Goal: Transaction & Acquisition: Obtain resource

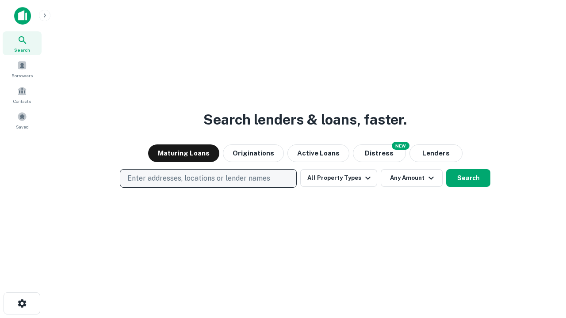
click at [208, 179] on p "Enter addresses, locations or lender names" at bounding box center [198, 178] width 143 height 11
type input "**********"
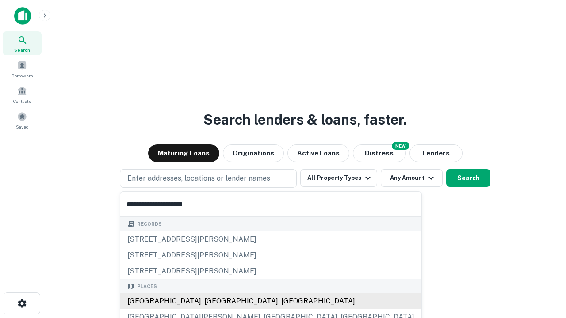
click at [211, 302] on div "[GEOGRAPHIC_DATA], [GEOGRAPHIC_DATA], [GEOGRAPHIC_DATA]" at bounding box center [270, 302] width 301 height 16
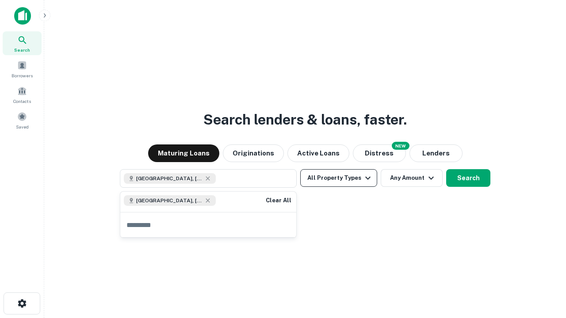
click at [339, 178] on button "All Property Types" at bounding box center [338, 178] width 77 height 18
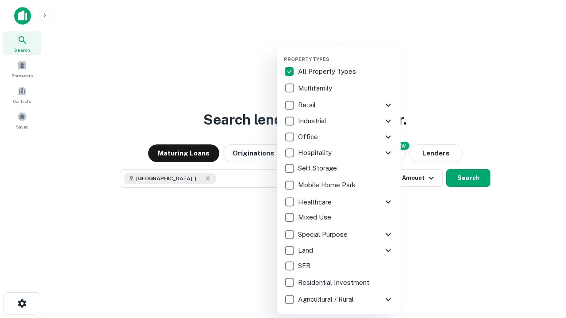
click at [346, 54] on button "button" at bounding box center [346, 54] width 124 height 0
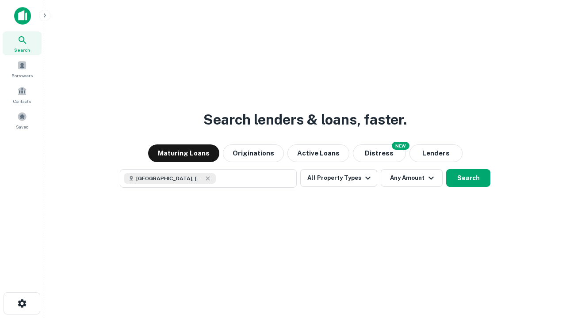
scroll to position [14, 0]
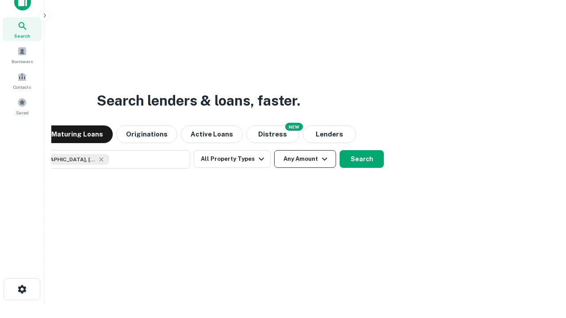
click at [274, 150] on button "Any Amount" at bounding box center [305, 159] width 62 height 18
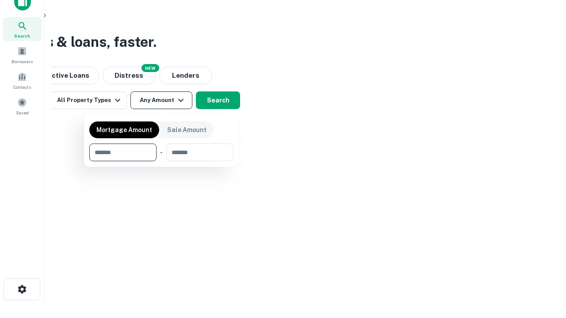
type input "*******"
click at [161, 161] on button "button" at bounding box center [161, 161] width 144 height 0
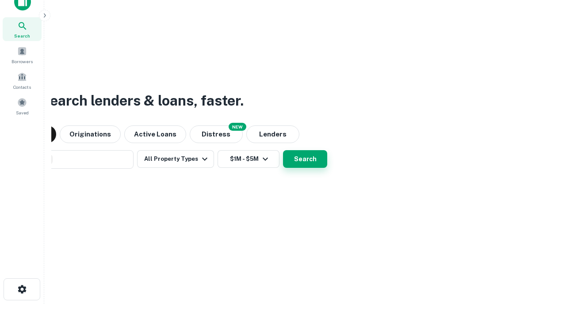
click at [283, 150] on button "Search" at bounding box center [305, 159] width 44 height 18
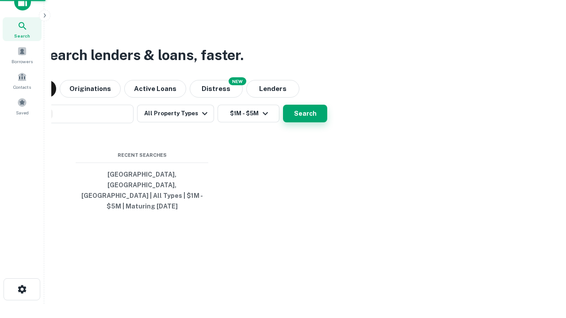
scroll to position [29, 250]
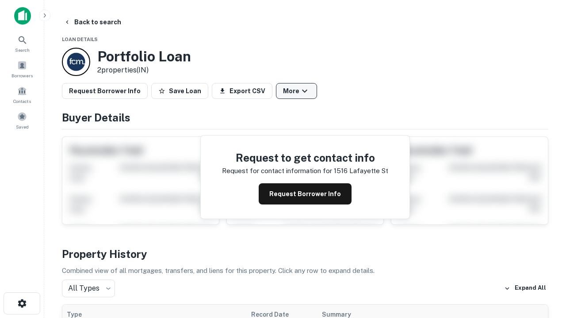
click at [296, 91] on button "More" at bounding box center [296, 91] width 41 height 16
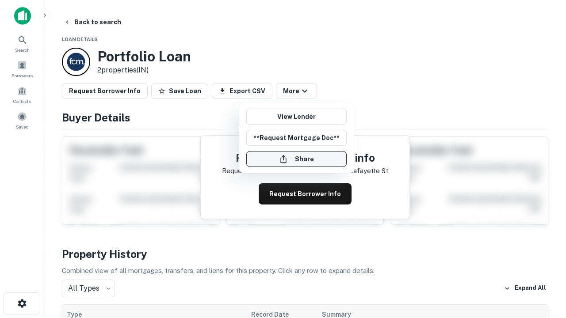
click at [296, 159] on button "Share" at bounding box center [296, 159] width 100 height 16
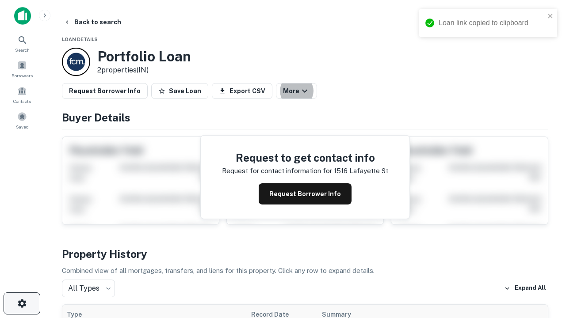
click at [22, 304] on icon "button" at bounding box center [22, 303] width 11 height 11
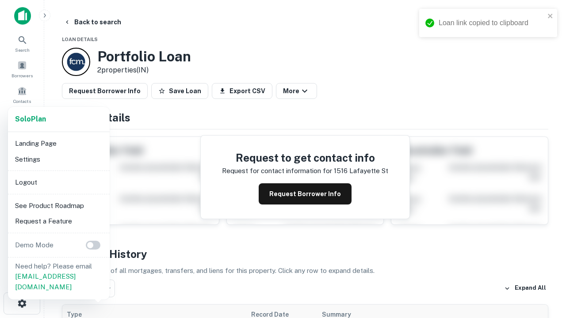
click at [58, 182] on li "Logout" at bounding box center [58, 183] width 95 height 16
